Goal: Transaction & Acquisition: Purchase product/service

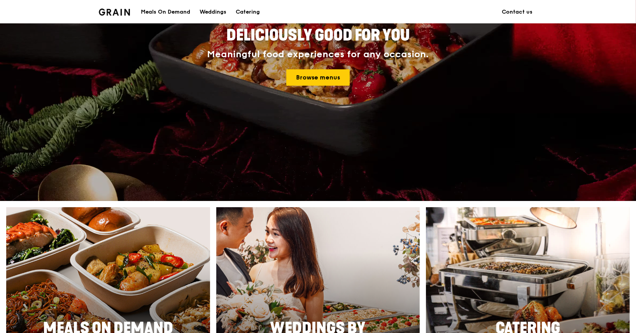
scroll to position [78, 0]
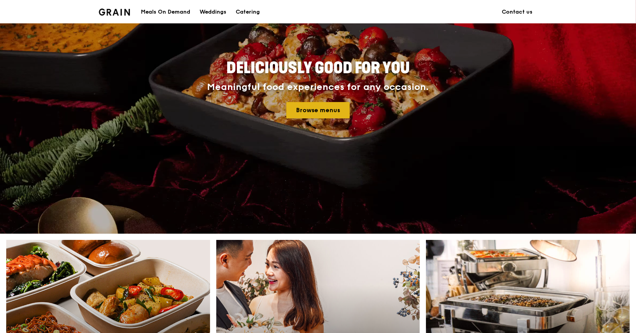
click at [337, 110] on link "Browse menus" at bounding box center [317, 110] width 63 height 16
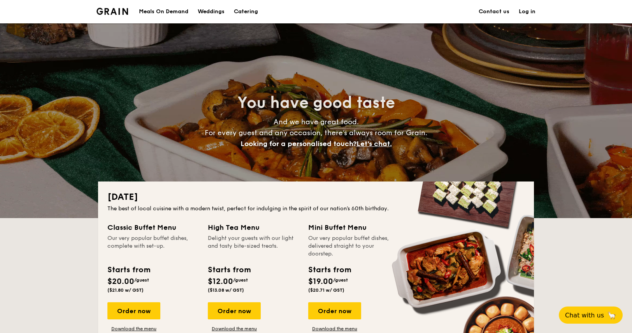
click at [247, 14] on h1 "Catering" at bounding box center [246, 11] width 24 height 23
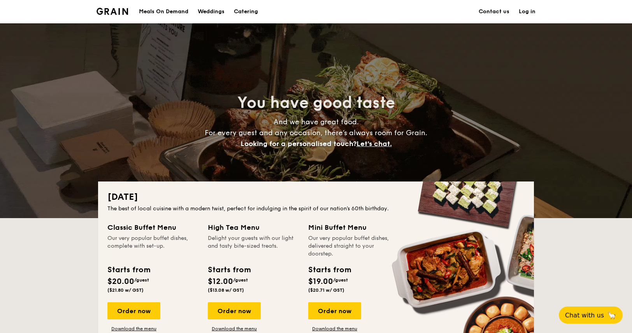
click at [249, 9] on h1 "Catering" at bounding box center [246, 11] width 24 height 23
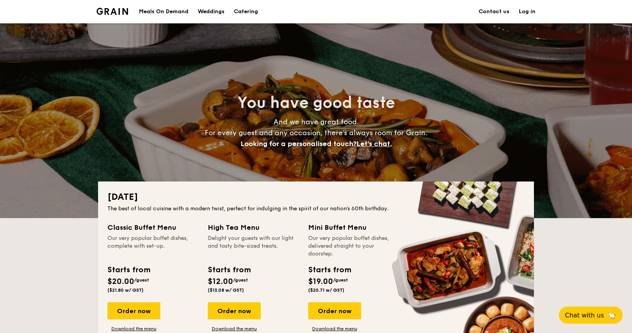
click at [249, 9] on h1 "Catering" at bounding box center [246, 11] width 24 height 23
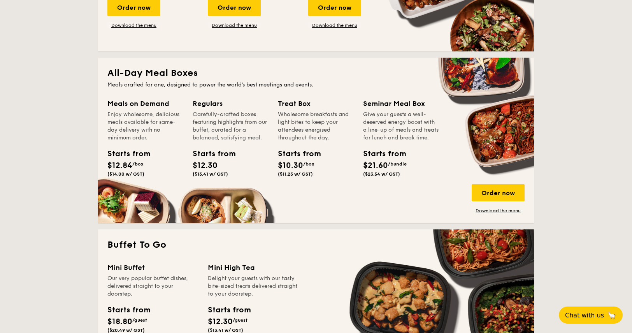
scroll to position [506, 0]
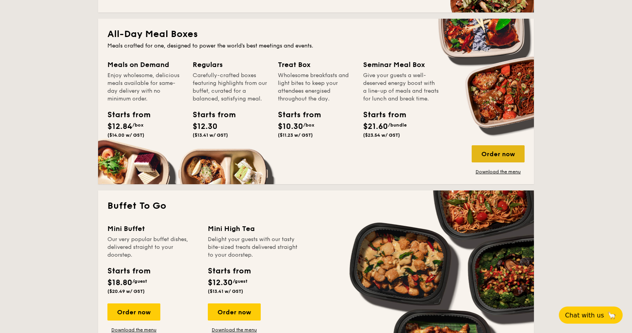
click at [495, 149] on div "Order now" at bounding box center [498, 153] width 53 height 17
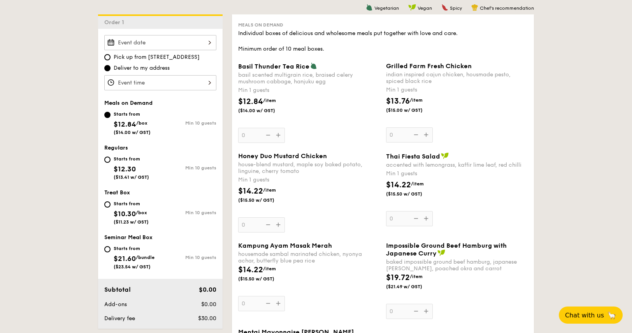
scroll to position [233, 0]
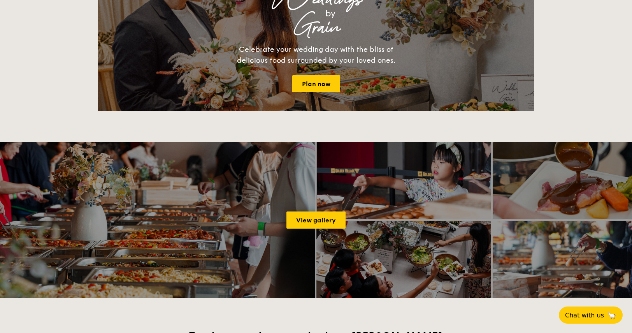
scroll to position [1356, 0]
